Goal: Task Accomplishment & Management: Complete application form

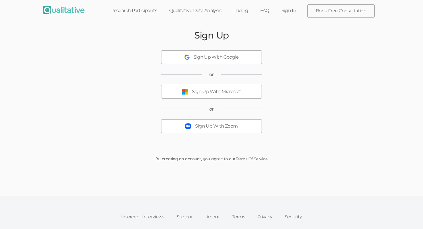
click at [252, 128] on button "Sign Up With Zoom" at bounding box center [211, 126] width 101 height 14
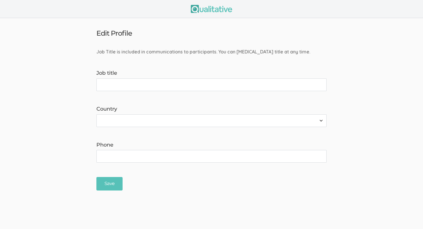
click at [288, 87] on input "Job title" at bounding box center [211, 84] width 230 height 13
click at [115, 84] on input "Reseacher" at bounding box center [211, 84] width 230 height 13
type input "Researcher"
click at [166, 120] on select "[GEOGRAPHIC_DATA] [GEOGRAPHIC_DATA] [GEOGRAPHIC_DATA] [GEOGRAPHIC_DATA] [US_STA…" at bounding box center [211, 120] width 230 height 13
select select "237"
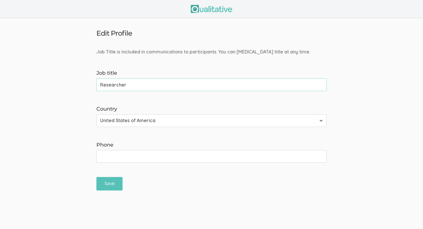
click at [96, 114] on select "[GEOGRAPHIC_DATA] [GEOGRAPHIC_DATA] [GEOGRAPHIC_DATA] [GEOGRAPHIC_DATA] [US_STA…" at bounding box center [211, 120] width 230 height 13
click at [202, 161] on input "Phone" at bounding box center [211, 156] width 230 height 13
type input "6153437173"
click at [105, 186] on input "Save" at bounding box center [109, 184] width 26 height 14
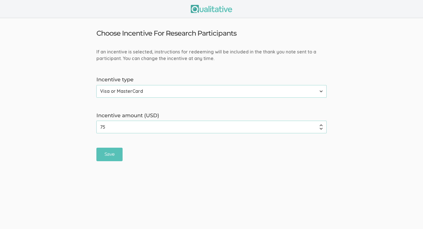
click at [133, 128] on input "75" at bounding box center [211, 127] width 230 height 13
type input "7"
type input "2"
type input "17"
click at [115, 157] on input "Save" at bounding box center [109, 155] width 26 height 14
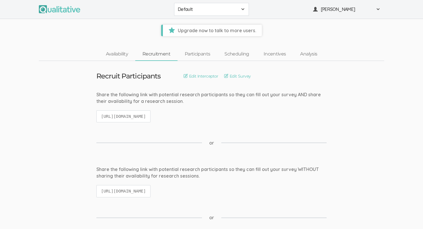
click at [225, 12] on span "Default" at bounding box center [208, 9] width 60 height 7
click at [219, 12] on span "Default" at bounding box center [208, 9] width 60 height 7
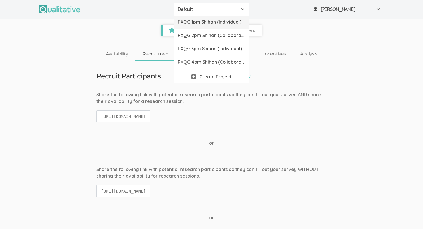
click at [221, 21] on span "PXQG 1pm Shihan (Individual)" at bounding box center [211, 22] width 67 height 7
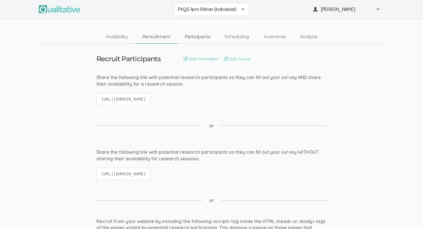
click at [204, 37] on link "Participants" at bounding box center [197, 37] width 40 height 12
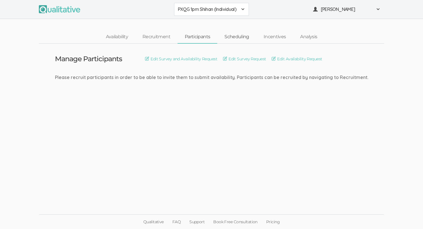
click at [233, 40] on link "Scheduling" at bounding box center [236, 37] width 39 height 12
click at [201, 39] on link "Participants" at bounding box center [197, 37] width 40 height 12
click at [170, 37] on link "Recruitment" at bounding box center [156, 37] width 42 height 12
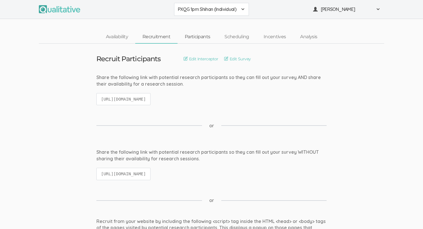
click at [204, 38] on link "Participants" at bounding box center [197, 37] width 40 height 12
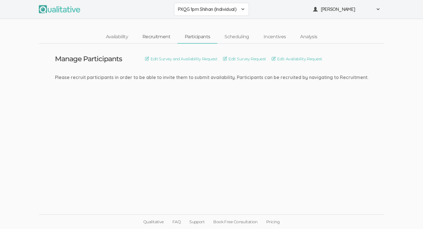
click at [157, 37] on link "Recruitment" at bounding box center [156, 37] width 42 height 12
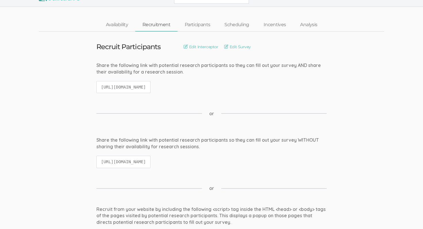
scroll to position [12, 0]
